Goal: Task Accomplishment & Management: Manage account settings

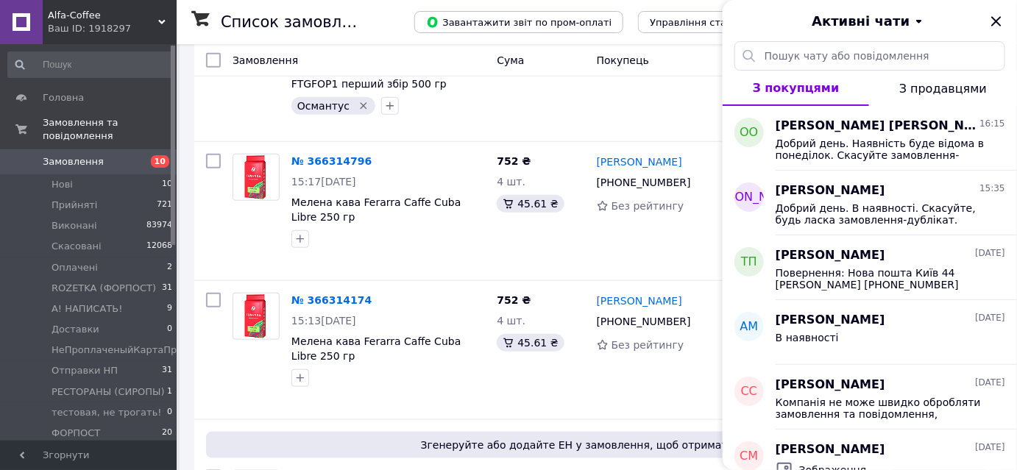
scroll to position [334, 0]
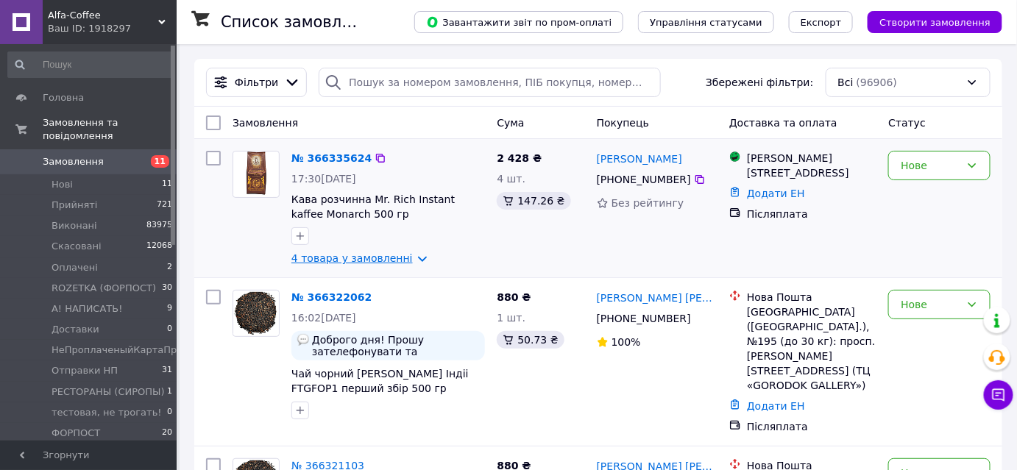
click at [312, 262] on link "4 товара у замовленні" at bounding box center [351, 258] width 121 height 12
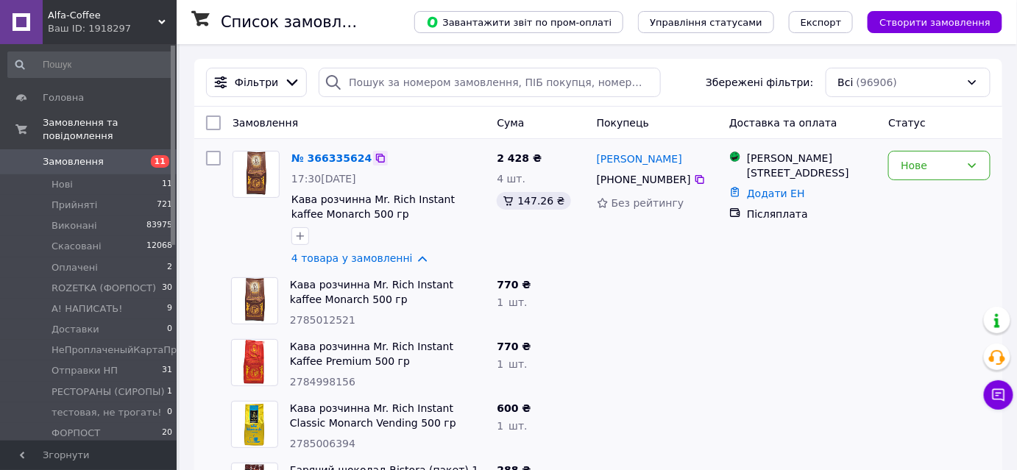
click at [374, 157] on icon at bounding box center [380, 158] width 12 height 12
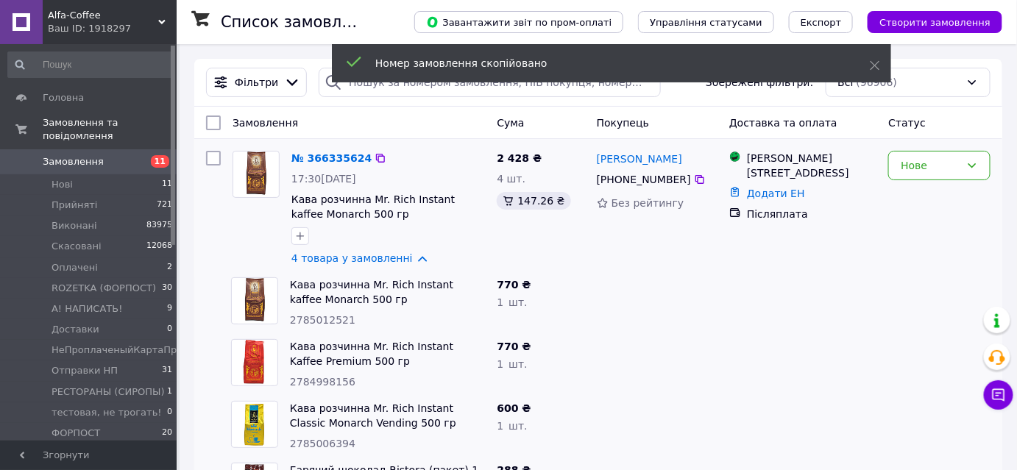
click at [645, 180] on span "+380 91 617 76 75" at bounding box center [644, 180] width 94 height 12
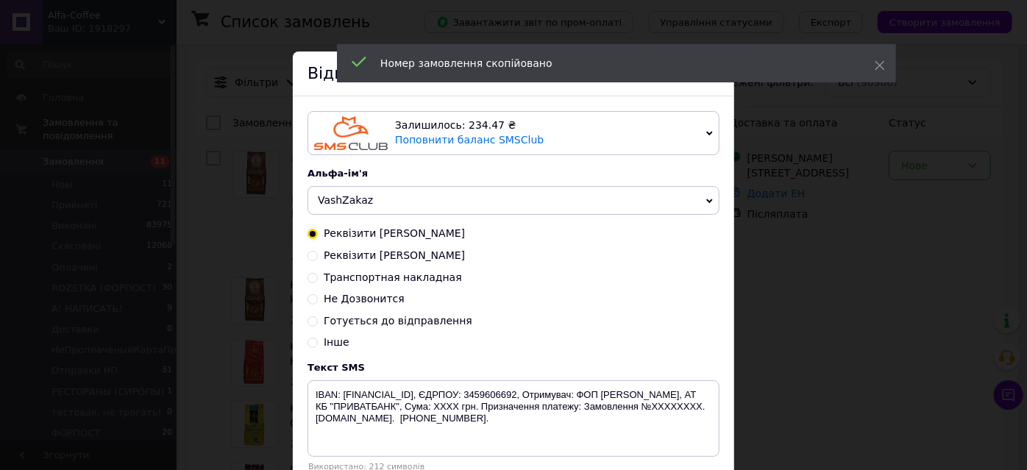
click at [394, 319] on span "Готується до відправлення" at bounding box center [398, 321] width 149 height 12
click at [318, 319] on input "Готується до відправлення" at bounding box center [312, 320] width 10 height 10
radio input "true"
radio input "false"
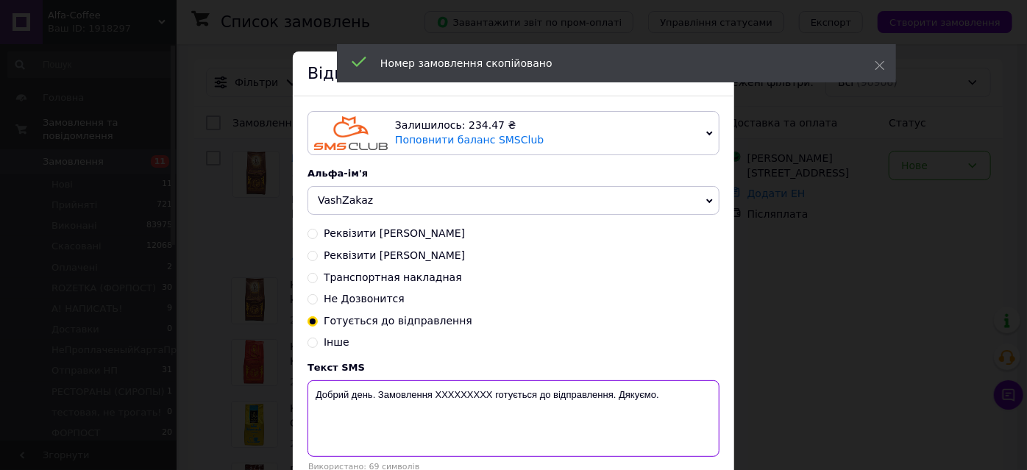
click at [460, 385] on textarea "Добрий день. Замовлення ХХХХХХХХХ готується до відправлення. Дякуємо." at bounding box center [513, 418] width 412 height 77
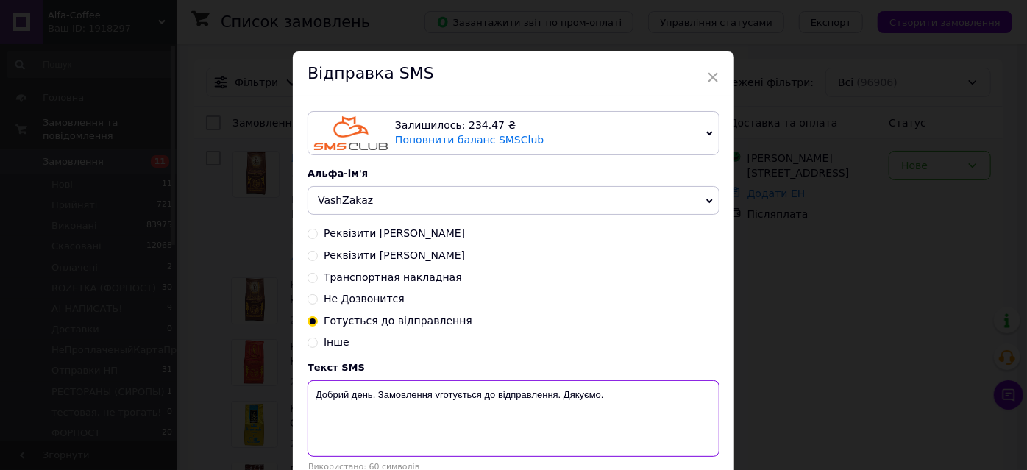
click at [431, 396] on textarea "Добрий день. Замовлення vготується до відправлення. Дякуємо." at bounding box center [513, 418] width 412 height 77
paste textarea "366335624"
click at [598, 398] on textarea "Добрий день. Замовлення366335624 готується до відправлення. Дякуємо." at bounding box center [513, 418] width 412 height 77
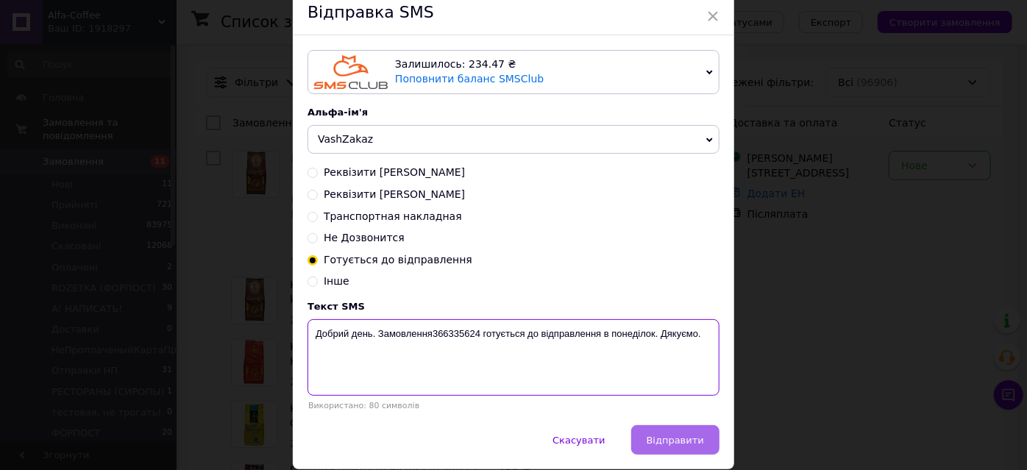
scroll to position [113, 0]
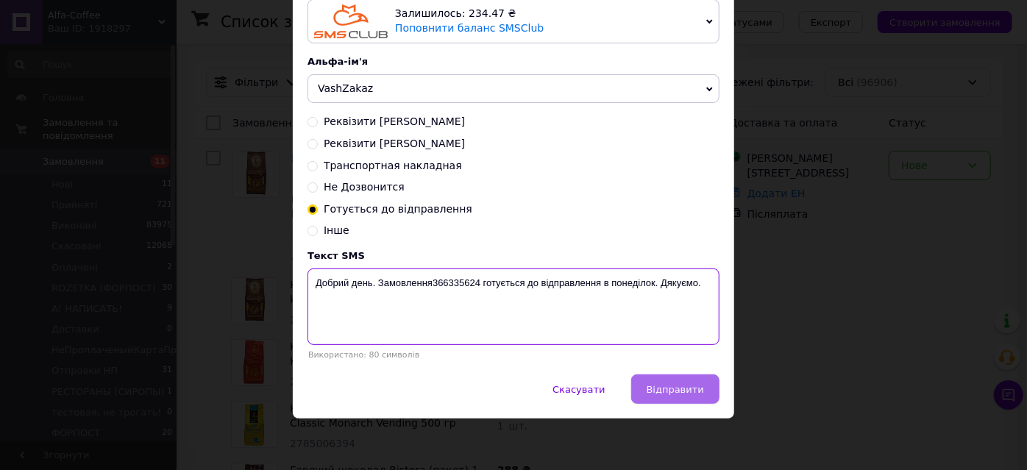
type textarea "Добрий день. Замовлення366335624 готується до відправлення в понеділок. Дякуємо."
click at [675, 388] on span "Відправити" at bounding box center [675, 389] width 57 height 11
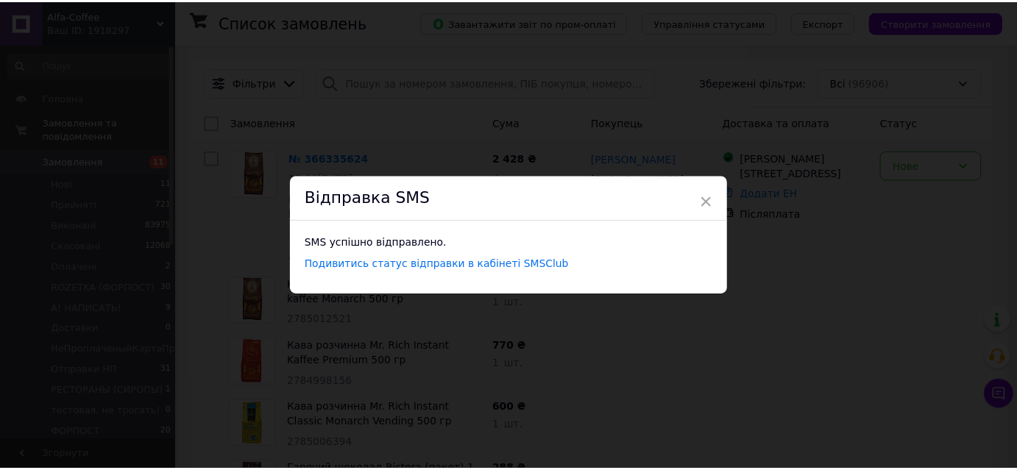
scroll to position [0, 0]
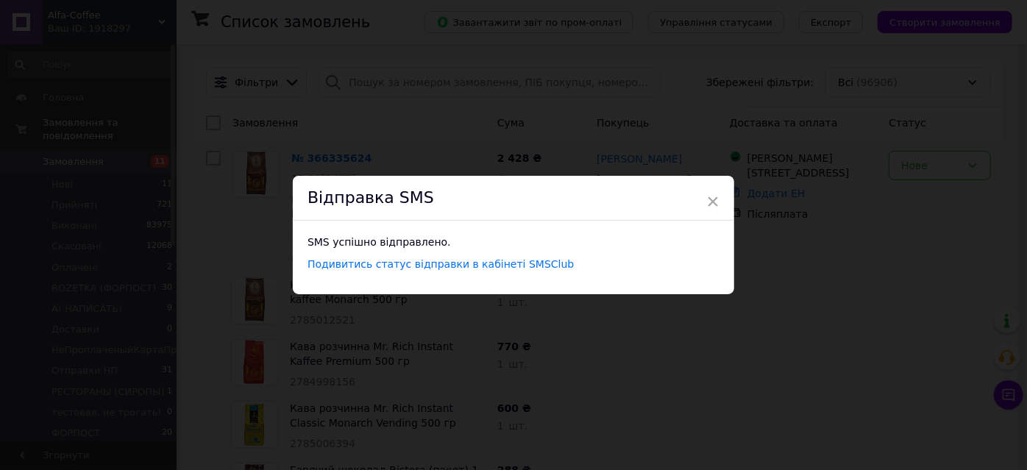
click at [933, 159] on div "× Відправка SMS SMS успішно відправлено. Подивитись статус відправки в кабінеті…" at bounding box center [513, 235] width 1027 height 470
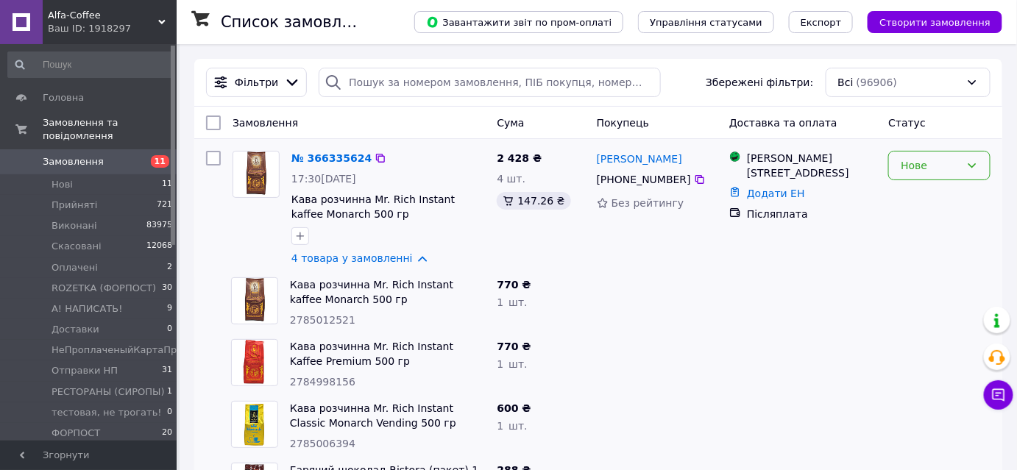
click at [930, 164] on div "Нове" at bounding box center [930, 165] width 60 height 16
click at [936, 250] on li "Отправки НП" at bounding box center [939, 252] width 101 height 26
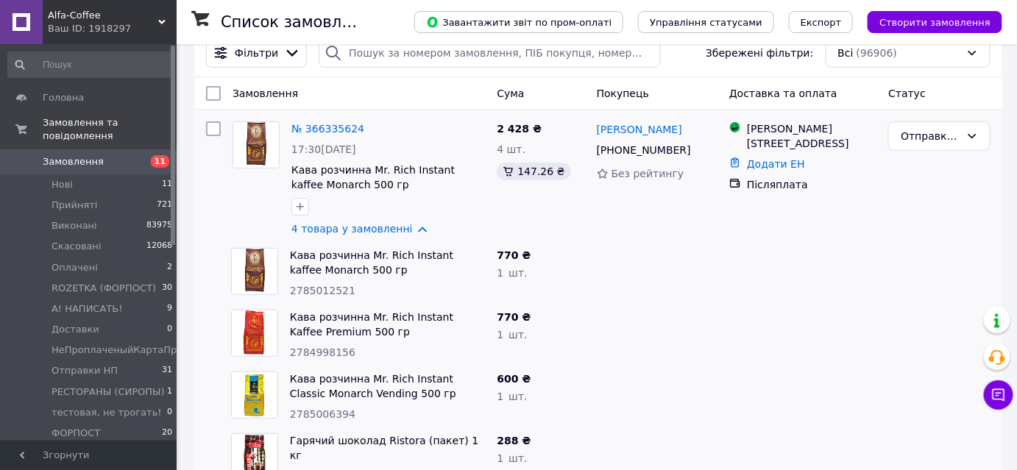
scroll to position [0, 0]
